Goal: Task Accomplishment & Management: Complete application form

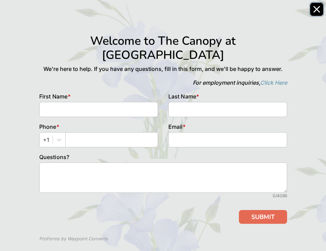
click at [316, 6] on icon "Close" at bounding box center [316, 9] width 7 height 7
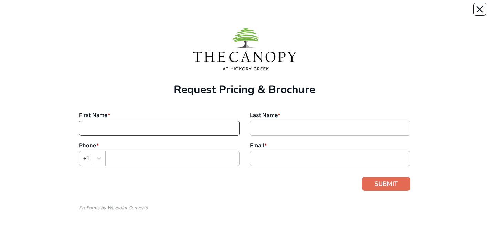
click at [226, 133] on input at bounding box center [159, 128] width 160 height 15
type input "[PERSON_NAME]"
click at [319, 128] on input at bounding box center [330, 128] width 160 height 15
type input "[PERSON_NAME]"
click at [166, 154] on input "text" at bounding box center [172, 158] width 134 height 15
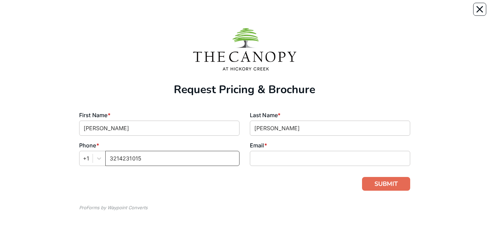
type input "3214231015"
click at [261, 158] on input at bounding box center [330, 158] width 160 height 15
type input "[EMAIL_ADDRESS][DOMAIN_NAME]"
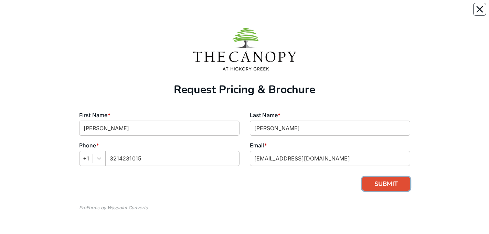
click at [387, 183] on button "SUBMIT" at bounding box center [386, 184] width 48 height 14
click at [480, 8] on icon "Close" at bounding box center [480, 9] width 7 height 7
